Goal: Navigation & Orientation: Find specific page/section

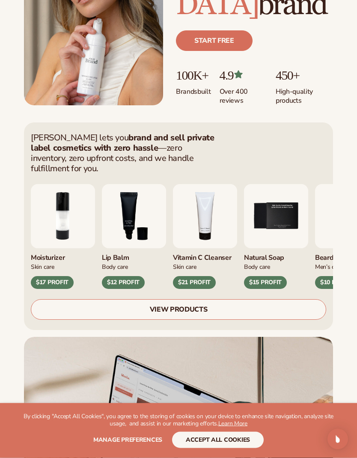
scroll to position [148, 0]
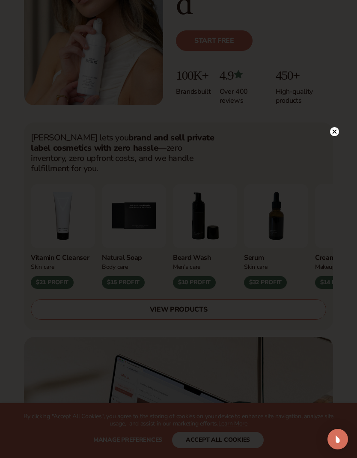
click at [335, 133] on circle at bounding box center [334, 131] width 9 height 9
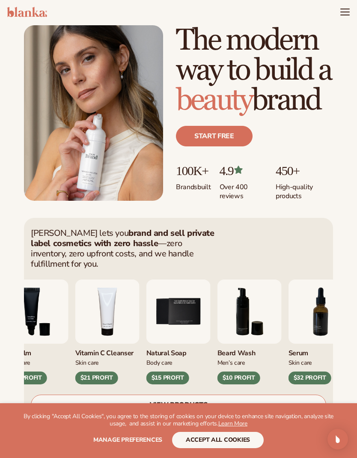
scroll to position [0, 0]
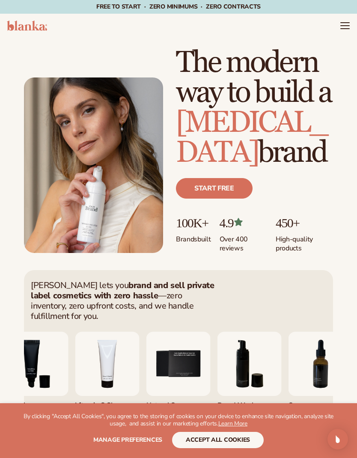
click at [336, 27] on header "Cart product catalog The Lab by [PERSON_NAME]" at bounding box center [178, 26] width 357 height 24
click at [336, 26] on header "Cart product catalog The Lab by [PERSON_NAME]" at bounding box center [178, 26] width 357 height 24
click at [336, 27] on header "Cart product catalog The Lab by [PERSON_NAME]" at bounding box center [178, 26] width 357 height 24
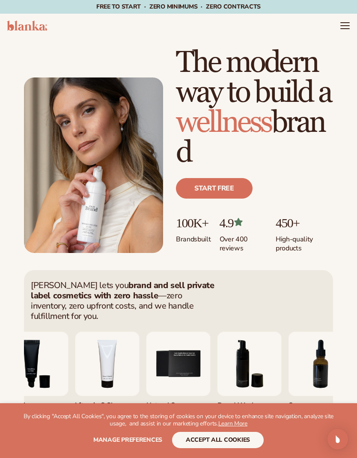
click at [342, 26] on icon "Menu" at bounding box center [345, 26] width 9 height 0
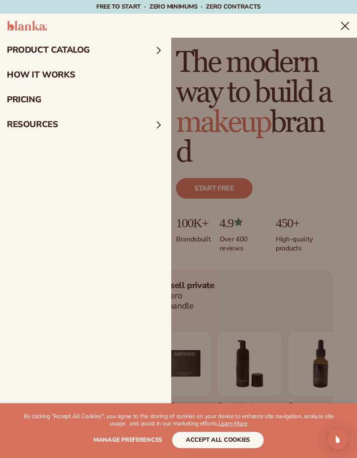
click at [13, 51] on summary "product catalog" at bounding box center [85, 50] width 171 height 25
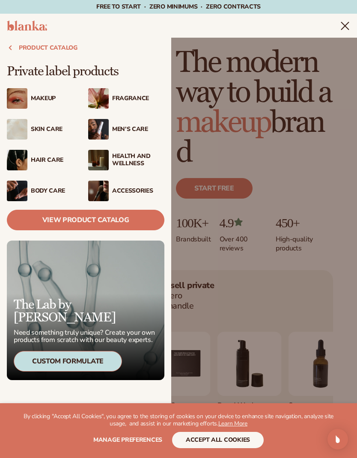
click at [20, 97] on img at bounding box center [17, 98] width 21 height 21
